Goal: Information Seeking & Learning: Find specific page/section

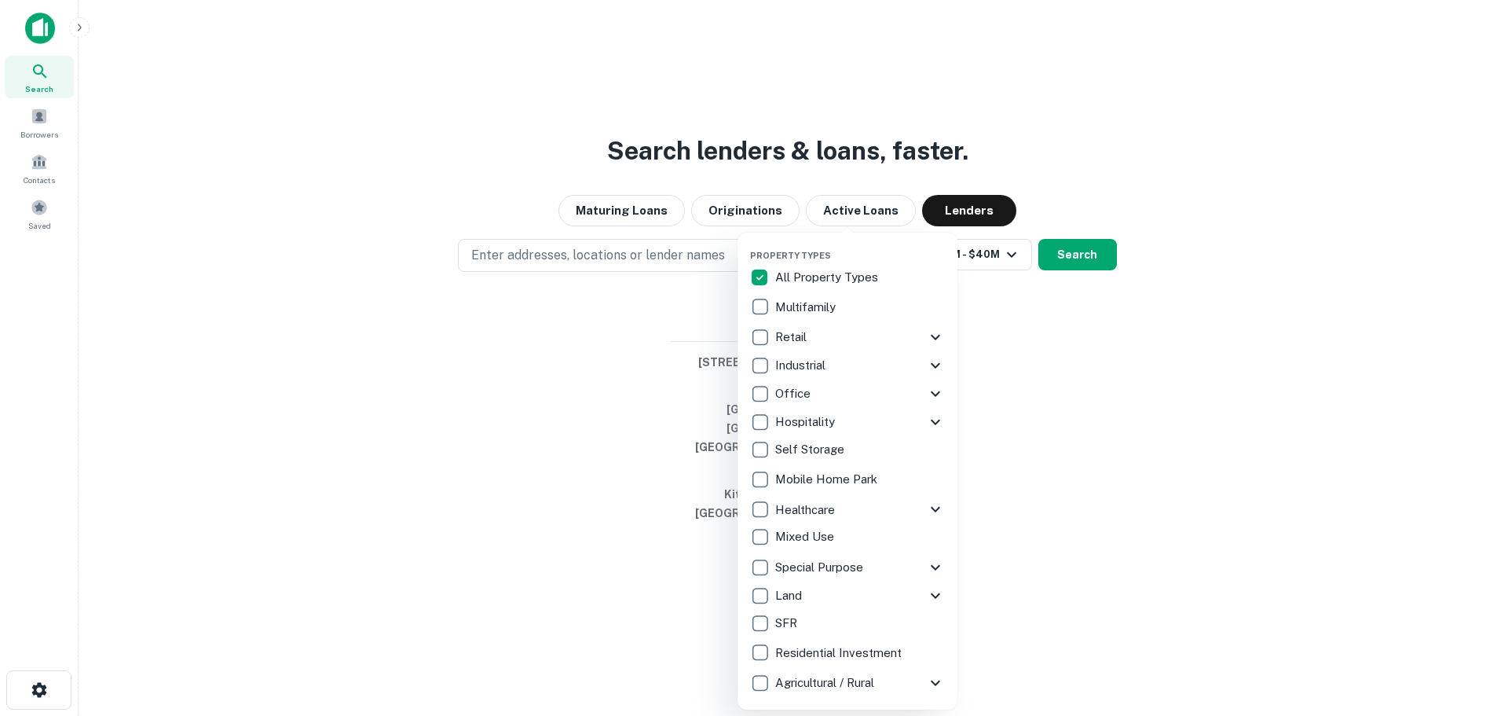
click at [269, 350] on div at bounding box center [754, 358] width 1508 height 716
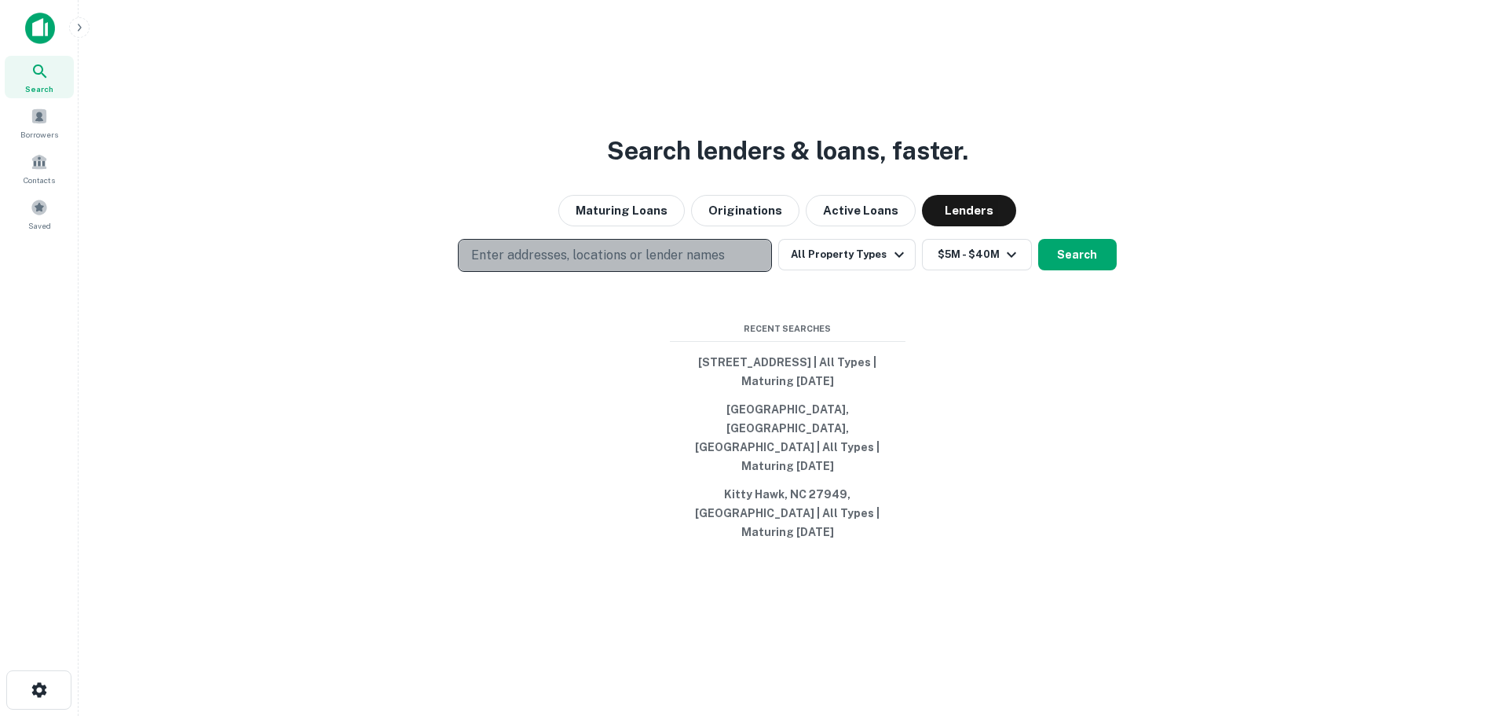
click at [551, 265] on p "Enter addresses, locations or lender names" at bounding box center [598, 255] width 254 height 19
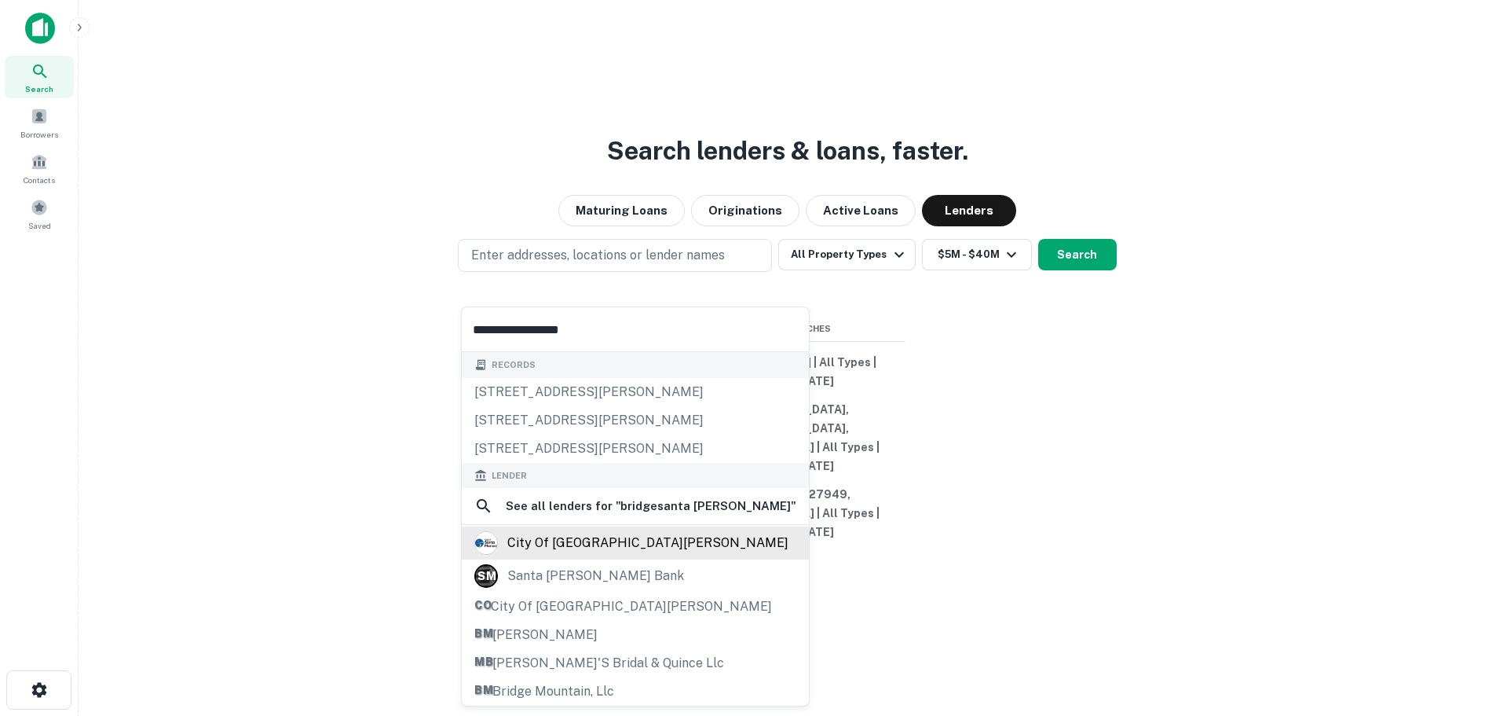
type input "**********"
click at [565, 540] on div "city of [GEOGRAPHIC_DATA][PERSON_NAME]" at bounding box center [647, 543] width 281 height 24
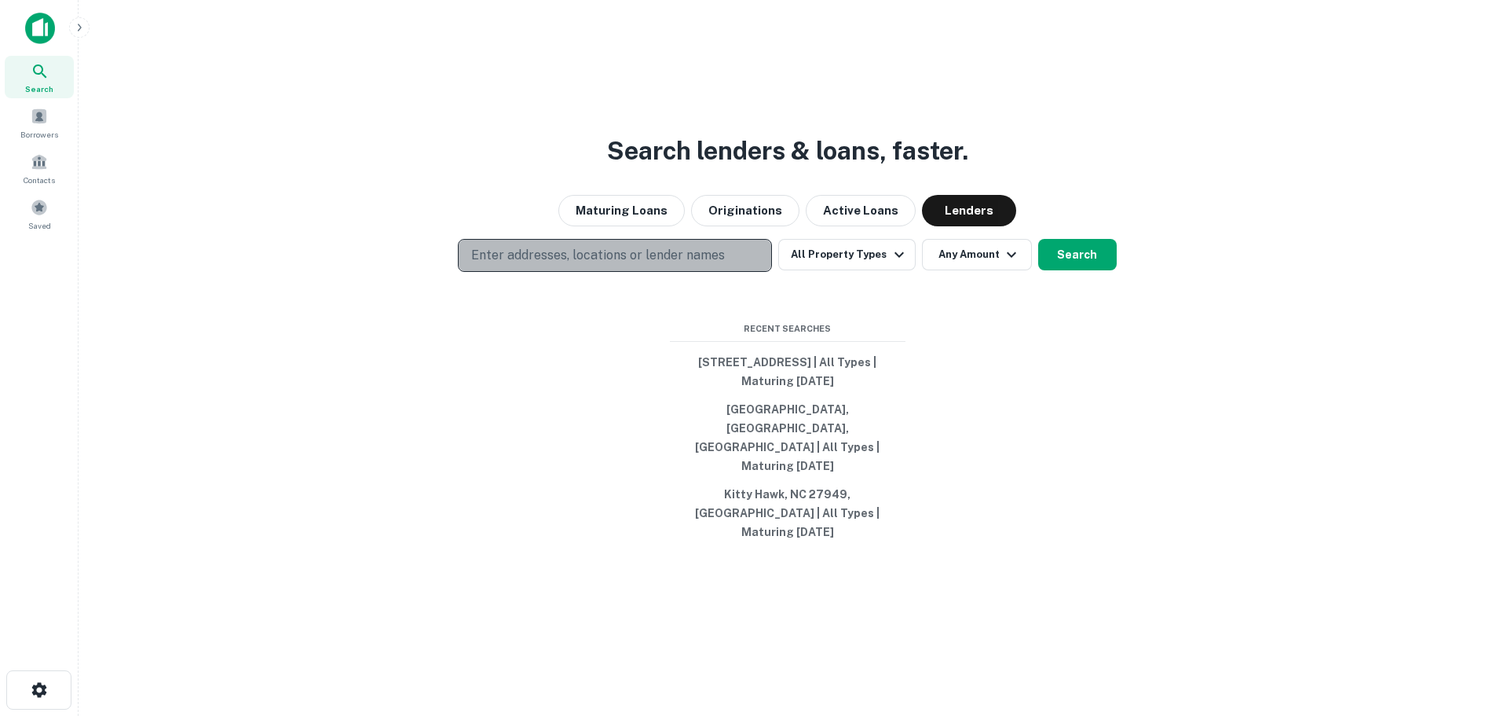
click at [497, 265] on p "Enter addresses, locations or lender names" at bounding box center [598, 255] width 254 height 19
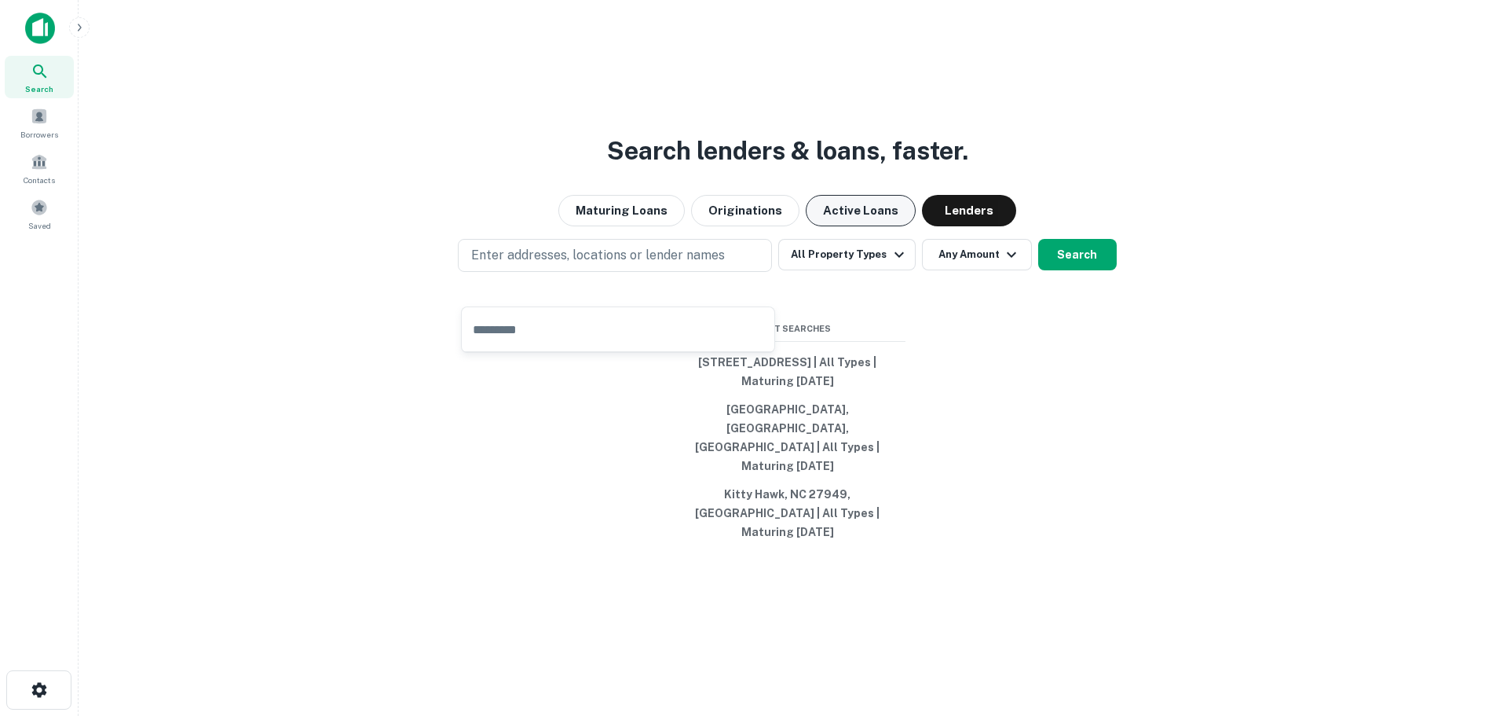
click at [855, 226] on button "Active Loans" at bounding box center [861, 210] width 110 height 31
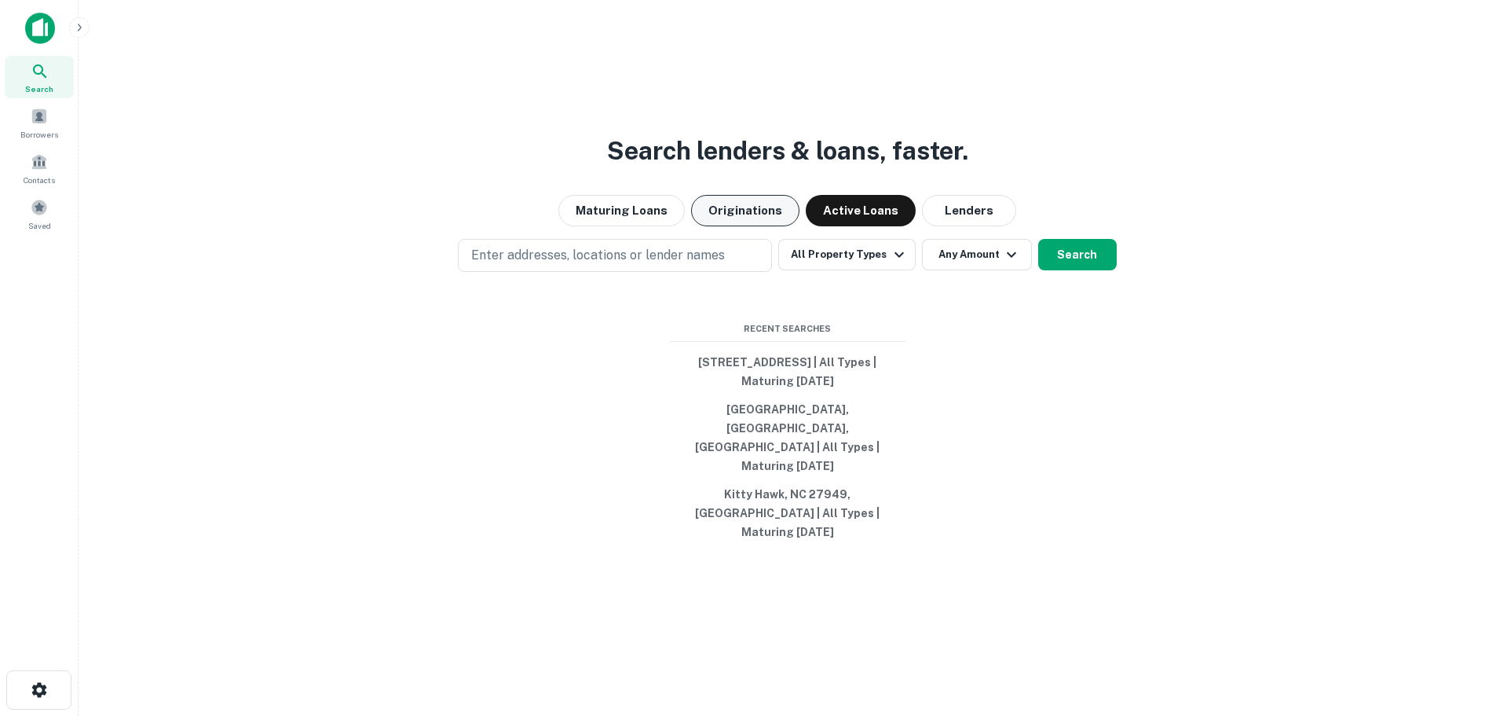
click at [757, 226] on button "Originations" at bounding box center [745, 210] width 108 height 31
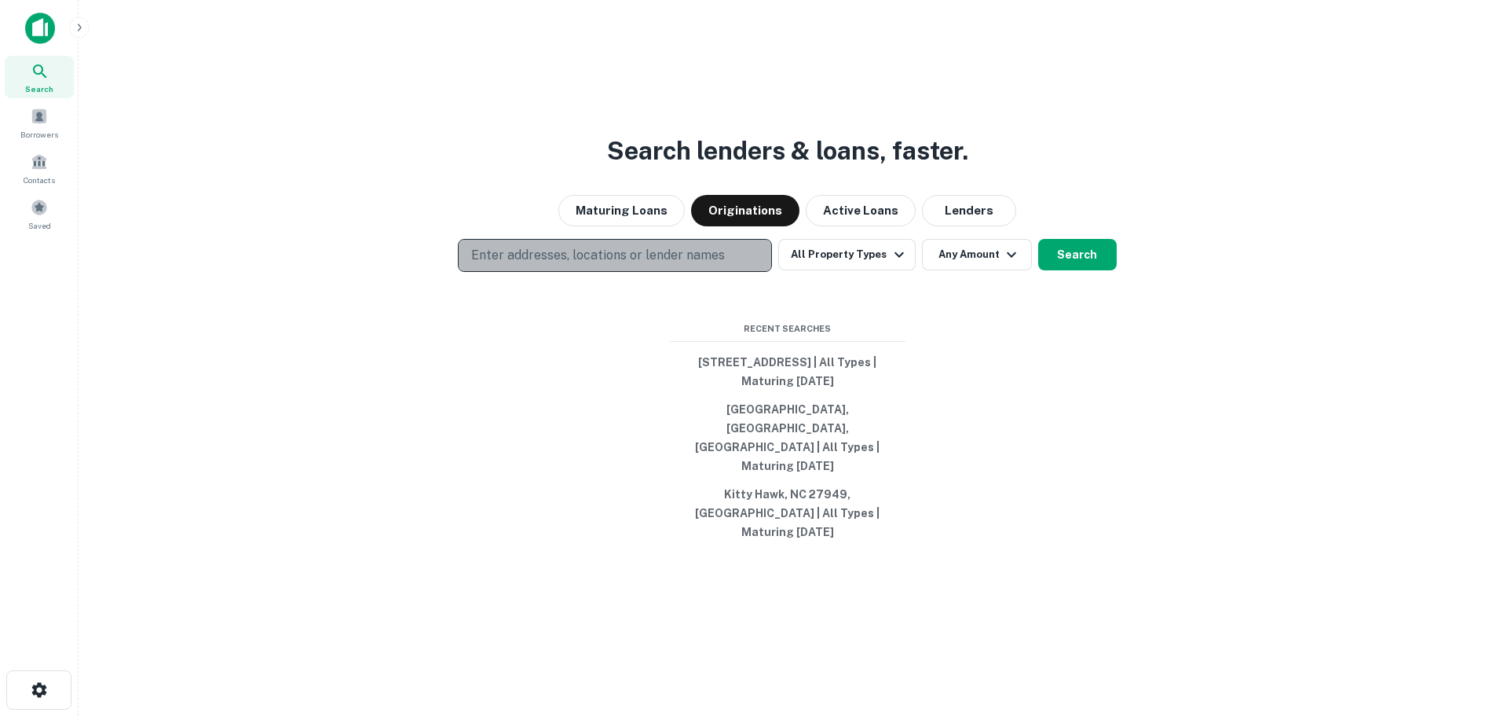
click at [634, 265] on p "Enter addresses, locations or lender names" at bounding box center [598, 255] width 254 height 19
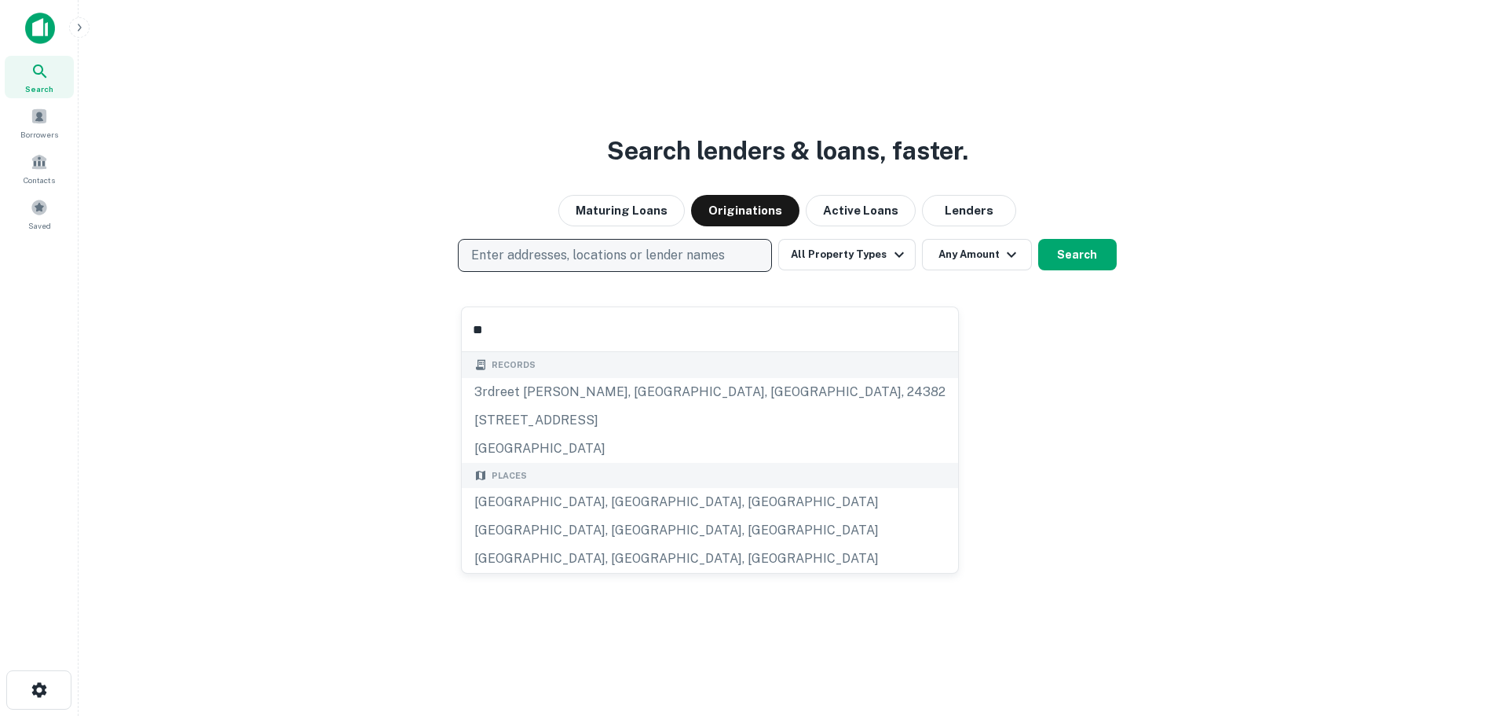
type input "*"
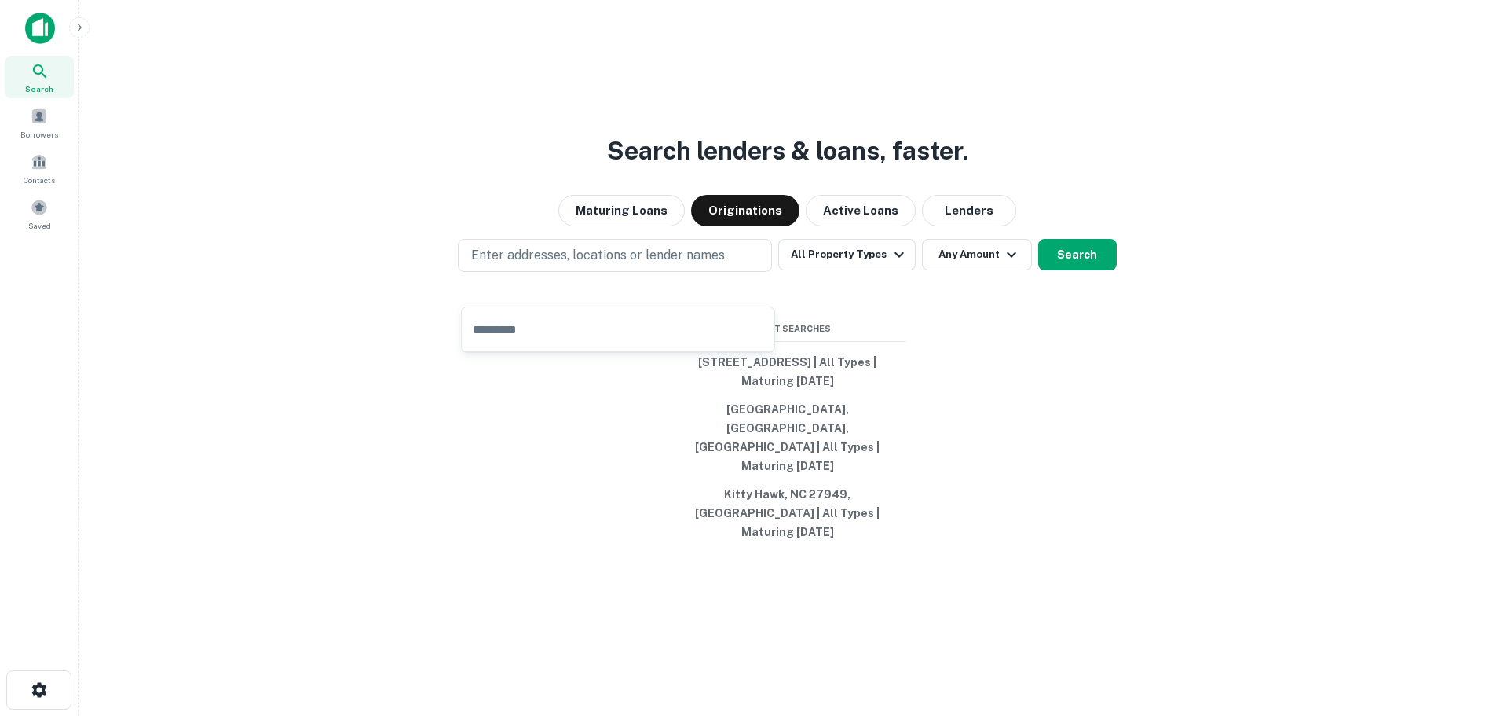
click at [438, 44] on div "Search lenders & loans, faster. Maturing Loans Originations Active Loans Lender…" at bounding box center [787, 396] width 1393 height 716
